Goal: Check status: Check status

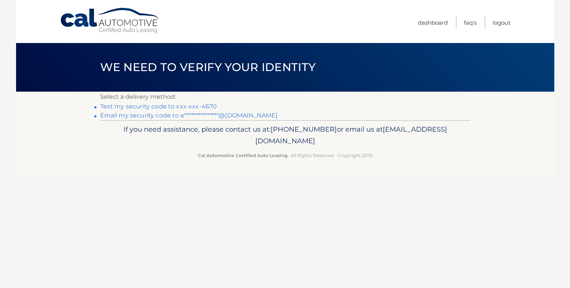
click at [193, 105] on link "Text my security code to xxx-xxx-4670" at bounding box center [158, 106] width 117 height 7
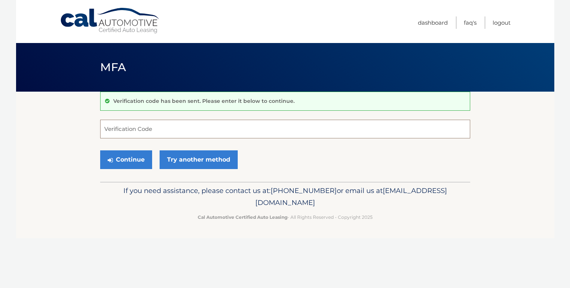
click at [171, 125] on input "Verification Code" at bounding box center [285, 129] width 370 height 19
type input "195087"
click at [130, 163] on button "Continue" at bounding box center [126, 159] width 52 height 19
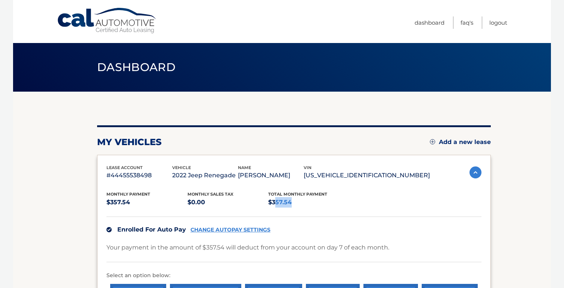
drag, startPoint x: 293, startPoint y: 203, endPoint x: 319, endPoint y: 202, distance: 26.2
click at [301, 204] on p "$357.54" at bounding box center [308, 202] width 81 height 10
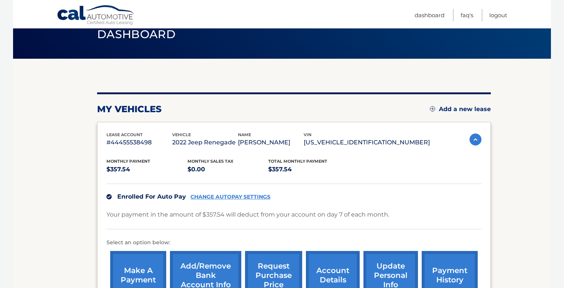
scroll to position [112, 0]
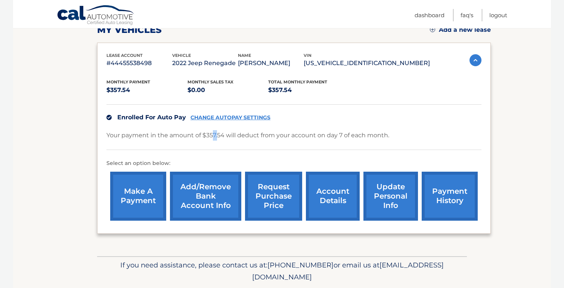
drag, startPoint x: 213, startPoint y: 133, endPoint x: 219, endPoint y: 135, distance: 5.9
click at [219, 135] on p "Your payment in the amount of $357.54 will deduct from your account on day 7 of…" at bounding box center [247, 135] width 283 height 10
click at [443, 201] on link "payment history" at bounding box center [450, 195] width 56 height 49
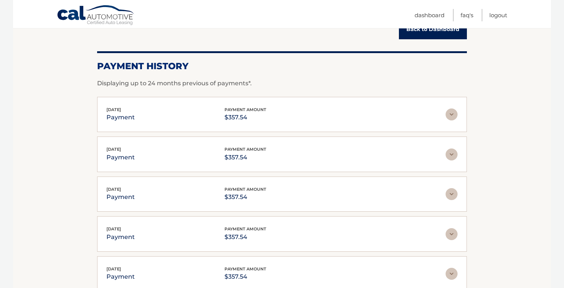
scroll to position [187, 0]
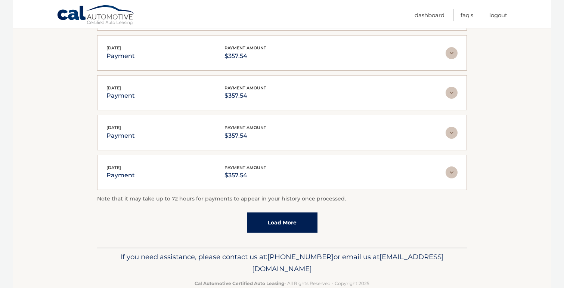
click at [290, 221] on link "Load More" at bounding box center [282, 222] width 71 height 20
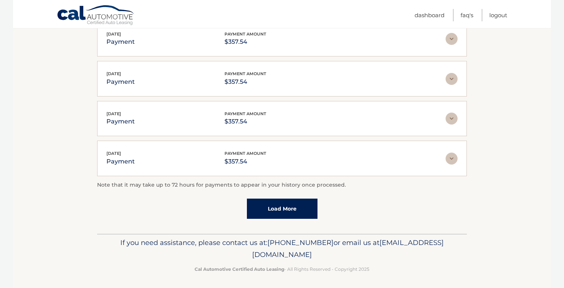
scroll to position [243, 0]
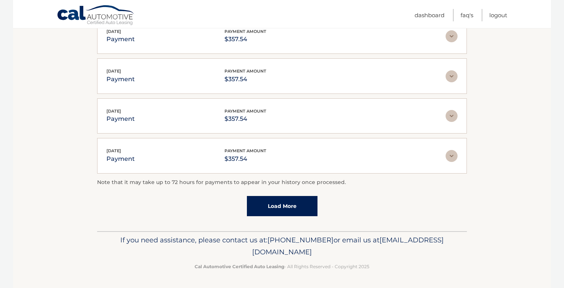
click at [299, 211] on link "Load More" at bounding box center [282, 206] width 71 height 20
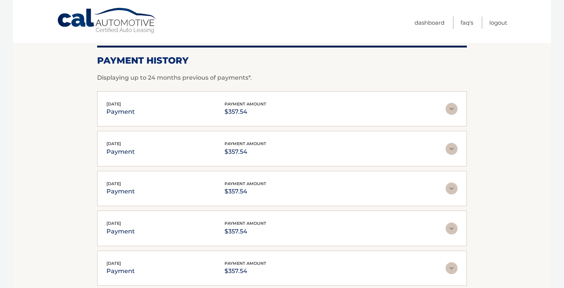
scroll to position [0, 0]
